Goal: Book appointment/travel/reservation

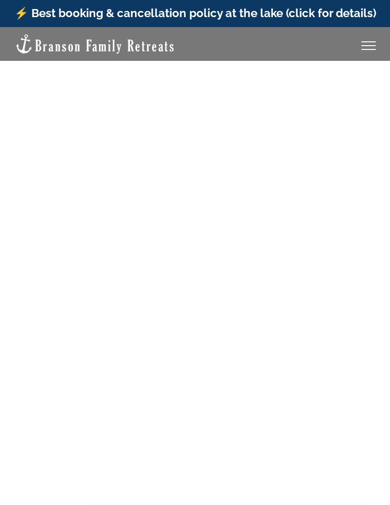
scroll to position [0, 0]
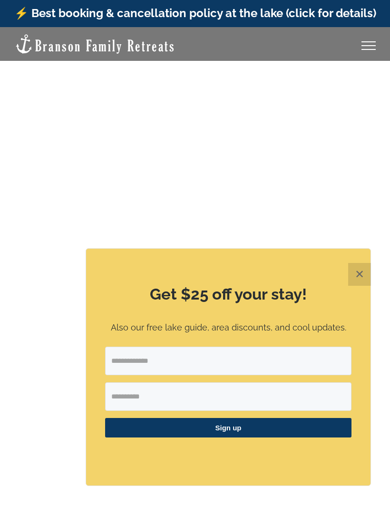
click at [359, 286] on button "✕" at bounding box center [359, 274] width 23 height 23
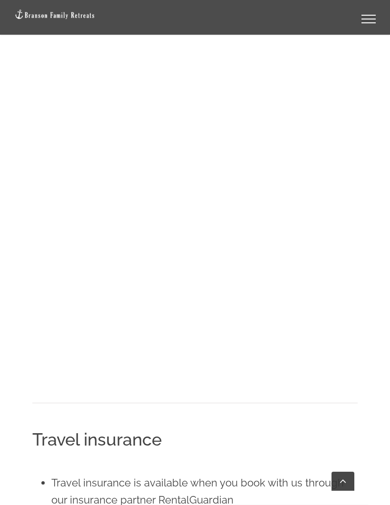
scroll to position [1474, 0]
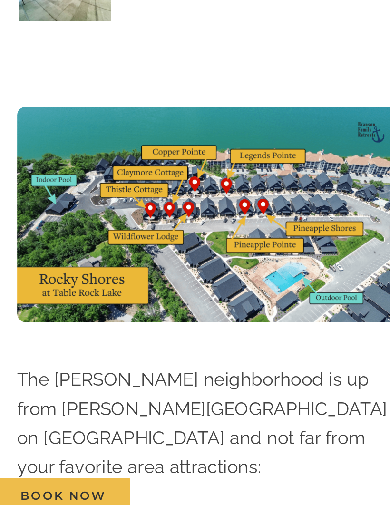
scroll to position [2581, 0]
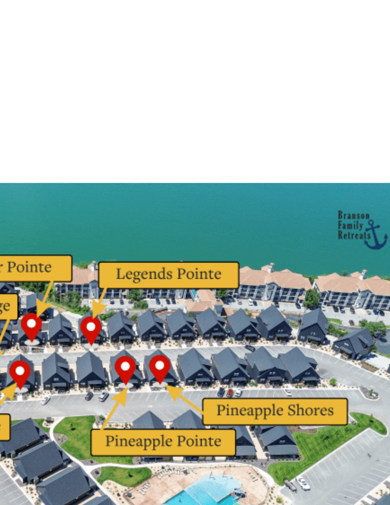
click at [44, 258] on img at bounding box center [137, 320] width 221 height 125
click at [40, 258] on img at bounding box center [137, 320] width 221 height 125
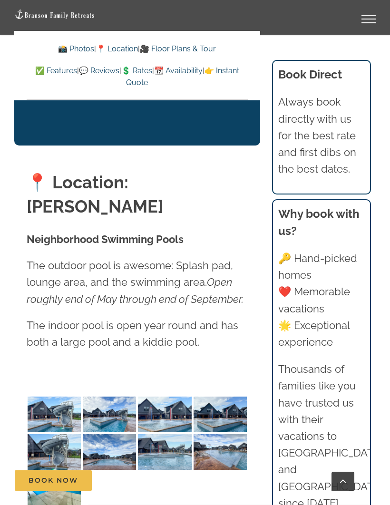
scroll to position [2280, 0]
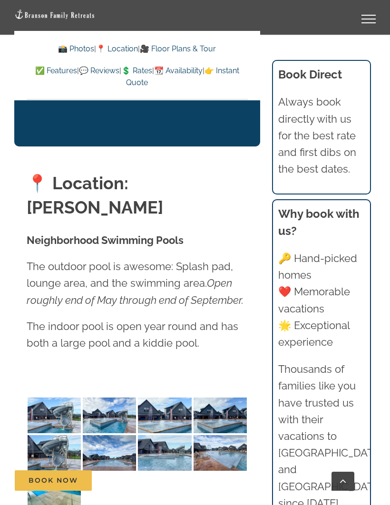
click at [121, 48] on link "📍 Location" at bounding box center [117, 48] width 42 height 9
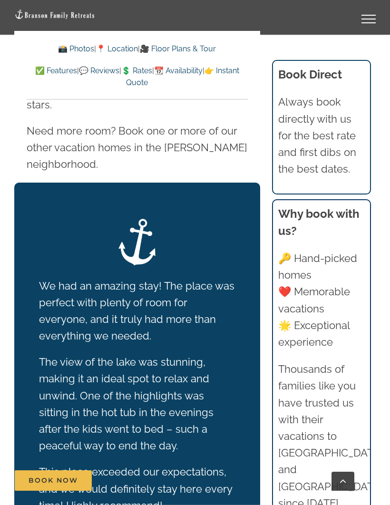
scroll to position [1782, 0]
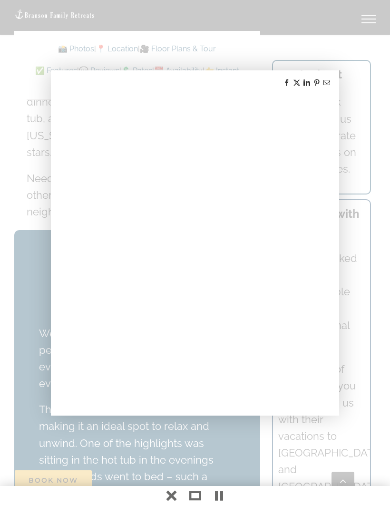
click at [364, 153] on div at bounding box center [195, 252] width 390 height 505
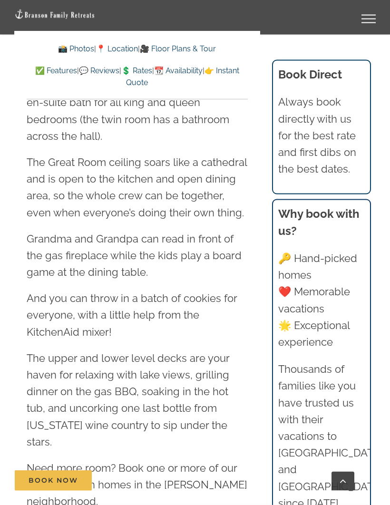
scroll to position [1486, 0]
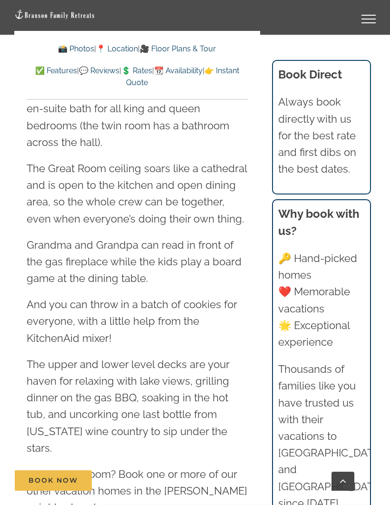
click at [366, 18] on link "Toggle Menu" at bounding box center [368, 19] width 38 height 9
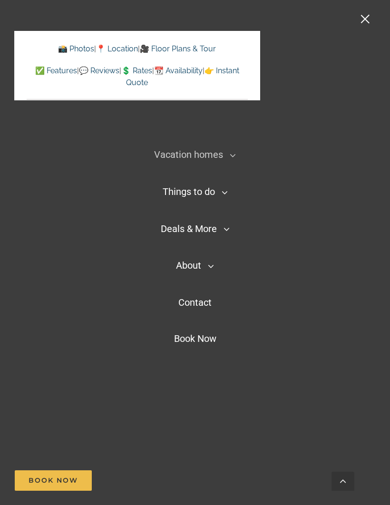
click at [231, 160] on icon "Main Menu Mobile Sticky" at bounding box center [233, 155] width 6 height 11
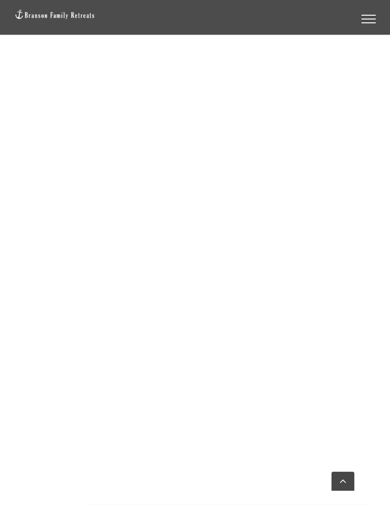
scroll to position [755, 0]
